Goal: Find specific page/section: Find specific page/section

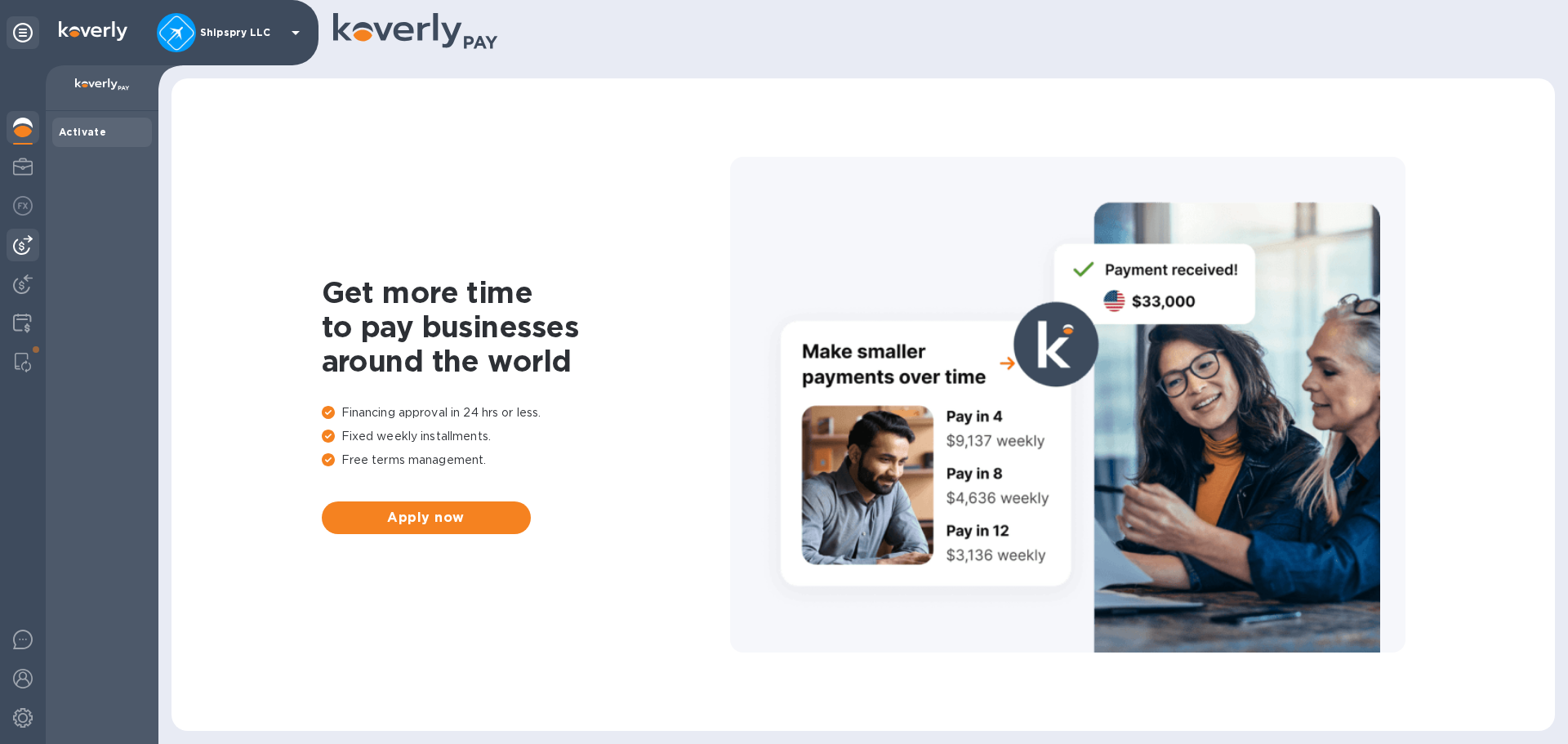
click at [21, 239] on img at bounding box center [22, 244] width 19 height 19
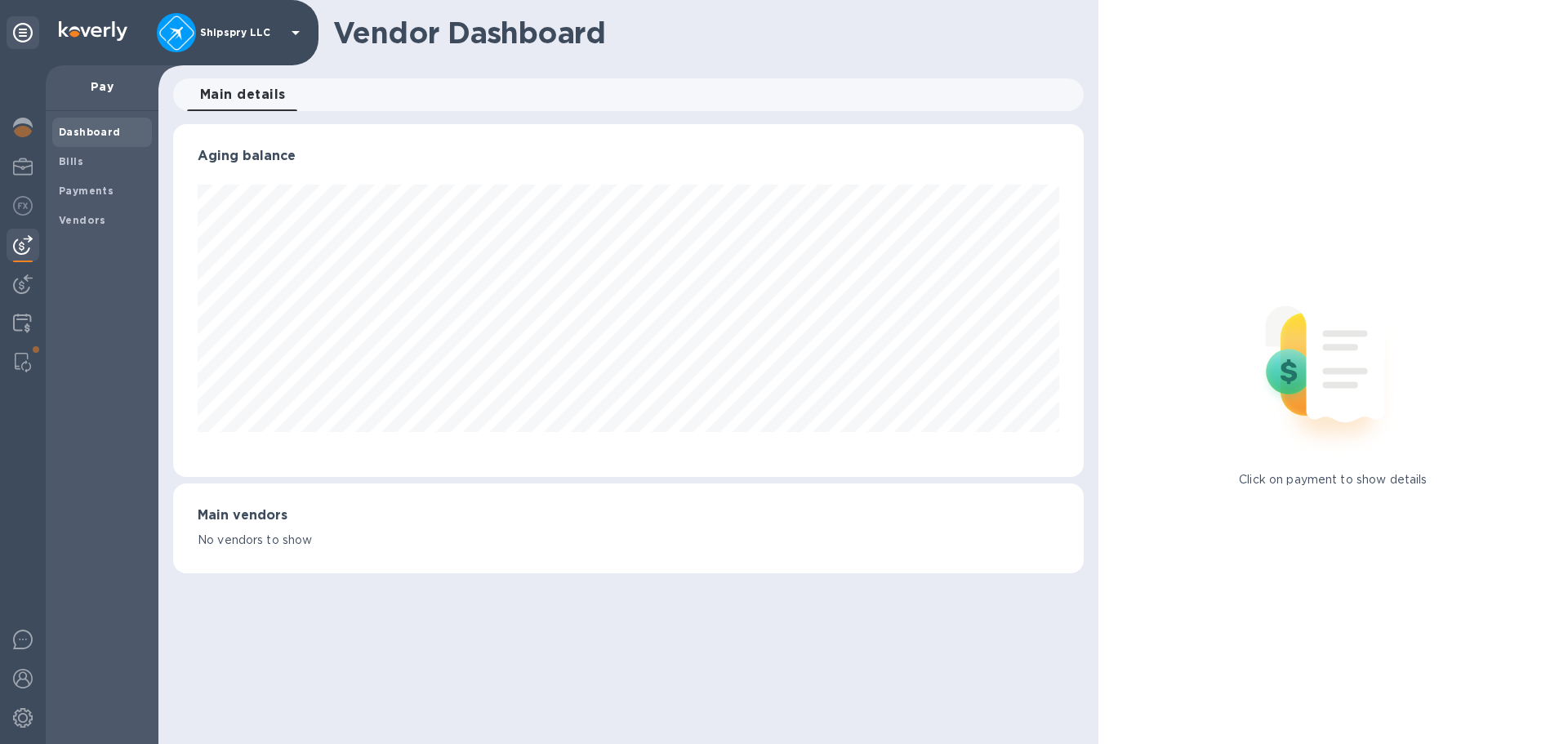
scroll to position [353, 910]
click at [76, 194] on b "Payments" at bounding box center [86, 190] width 55 height 12
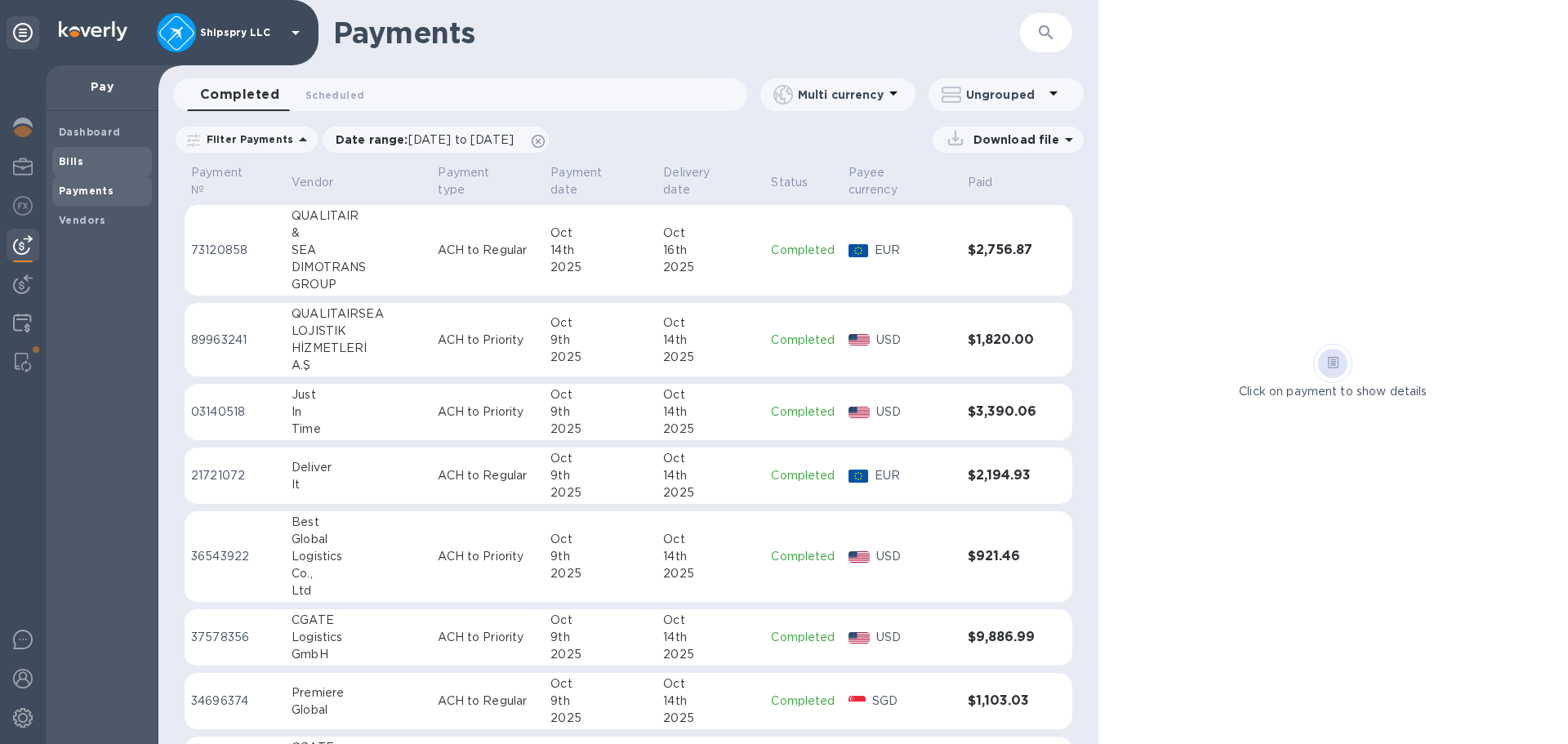
click at [82, 170] on div "Bills" at bounding box center [101, 161] width 99 height 29
